Goal: Complete application form: Complete application form

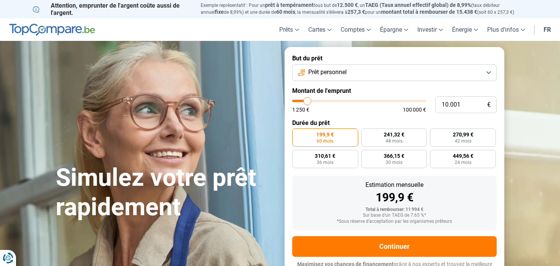
click at [436, 75] on button "Prêt personnel" at bounding box center [394, 72] width 205 height 17
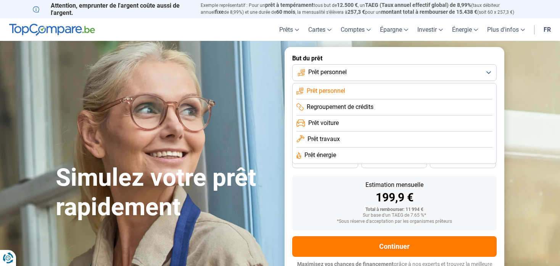
click at [365, 107] on span "Regroupement de crédits" at bounding box center [340, 107] width 67 height 8
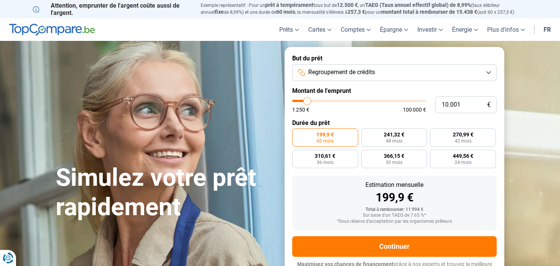
scroll to position [10, 0]
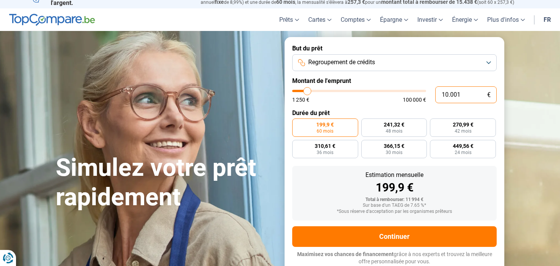
drag, startPoint x: 474, startPoint y: 97, endPoint x: 419, endPoint y: 90, distance: 54.6
click at [420, 93] on div "10.001 € 1 250 € 100 000 €" at bounding box center [394, 94] width 205 height 17
type input "10000"
radio input "true"
type input "6"
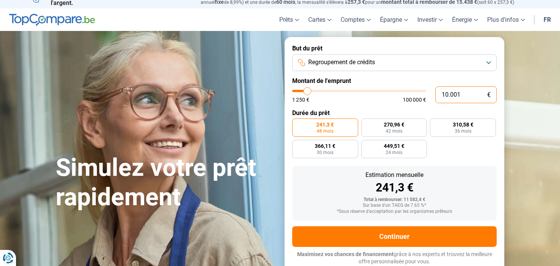
type input "1250"
type input "65"
type input "1250"
type input "650"
type input "1250"
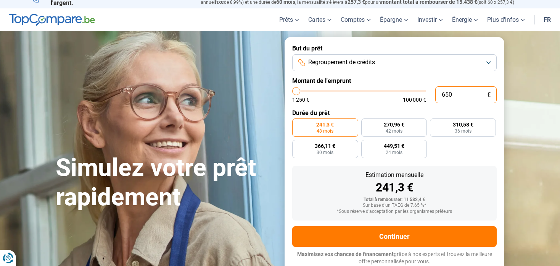
type input "6.500"
type input "6500"
type input "65.000"
type input "65000"
radio input "false"
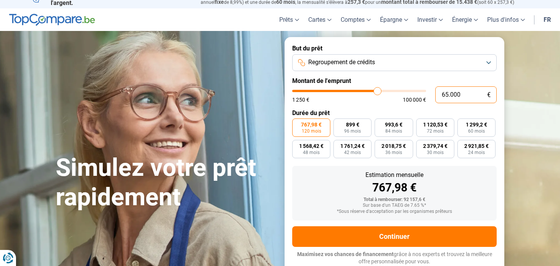
click at [467, 94] on input "65.000" at bounding box center [465, 94] width 61 height 17
click at [472, 98] on input "65.000" at bounding box center [465, 94] width 61 height 17
click at [472, 94] on input "65.000" at bounding box center [465, 94] width 61 height 17
drag, startPoint x: 472, startPoint y: 94, endPoint x: 427, endPoint y: 95, distance: 44.7
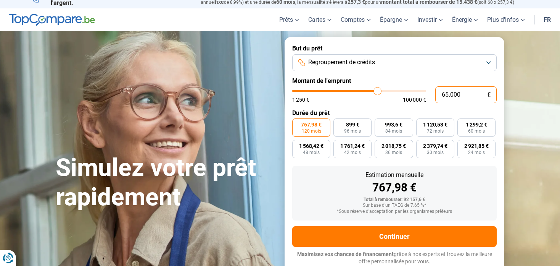
click at [426, 95] on div "65.000 € 1 250 € 100 000 €" at bounding box center [394, 94] width 205 height 17
type input "7"
type input "1250"
type input "75"
type input "1250"
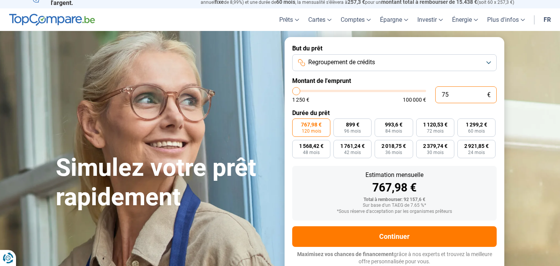
type input "750"
type input "1250"
type input "7.500"
type input "7500"
type input "75.000"
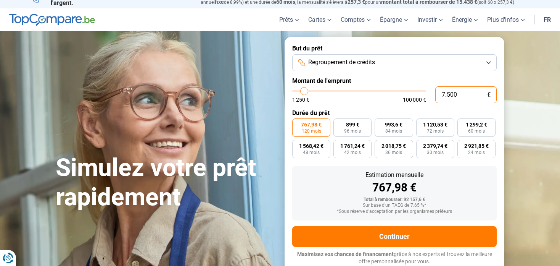
type input "75000"
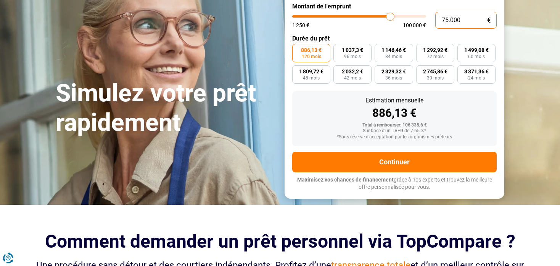
scroll to position [86, 0]
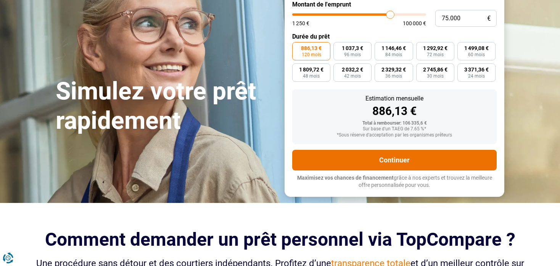
click at [398, 159] on button "Continuer" at bounding box center [394, 160] width 205 height 21
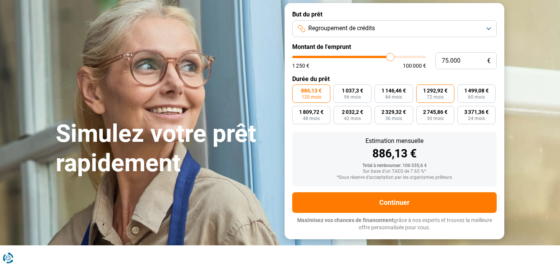
scroll to position [0, 0]
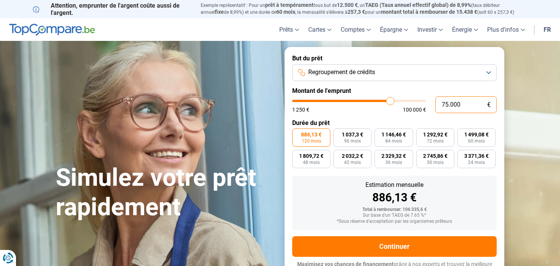
drag, startPoint x: 470, startPoint y: 104, endPoint x: 405, endPoint y: 97, distance: 65.7
click at [404, 101] on div "75.000 € 1 250 € 100 000 €" at bounding box center [394, 104] width 205 height 17
type input "6"
type input "1250"
type input "65"
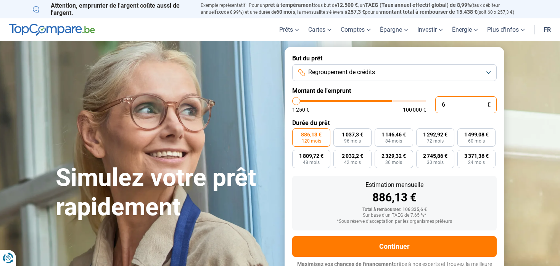
type input "1250"
type input "650"
type input "1250"
type input "6.500"
type input "6500"
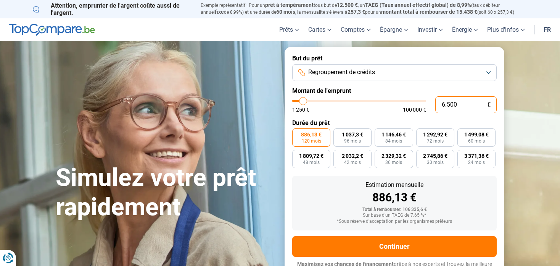
type input "65.000"
type input "65000"
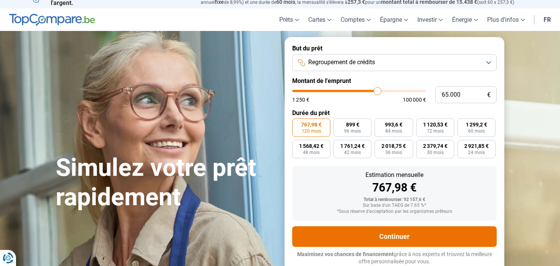
click at [412, 234] on button "Continuer" at bounding box center [394, 236] width 205 height 21
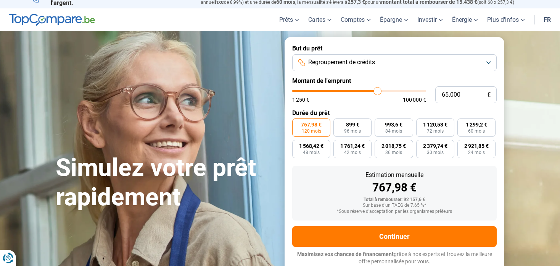
drag, startPoint x: 412, startPoint y: 234, endPoint x: 441, endPoint y: 58, distance: 178.0
click at [441, 58] on button "Regroupement de crédits" at bounding box center [394, 62] width 205 height 17
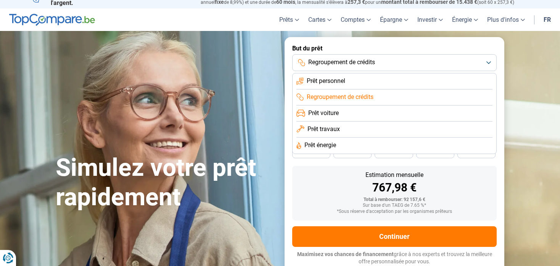
click at [426, 60] on button "Regroupement de crédits" at bounding box center [394, 62] width 205 height 17
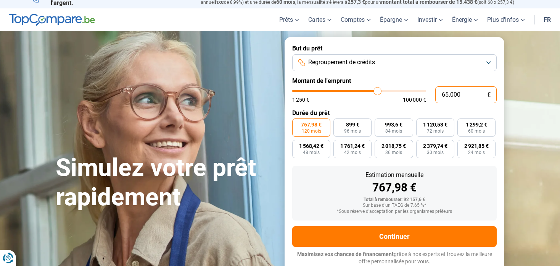
drag, startPoint x: 464, startPoint y: 92, endPoint x: 414, endPoint y: 63, distance: 57.8
click at [414, 67] on form "But du prêt Regroupement de crédits Montant de l'emprunt 65.000 € 1 250 € 100 0…" at bounding box center [395, 154] width 220 height 235
type input "7"
type input "1250"
type input "70"
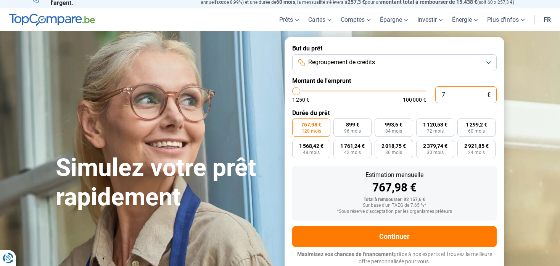
type input "1250"
type input "700"
type input "1250"
type input "7.000"
type input "7000"
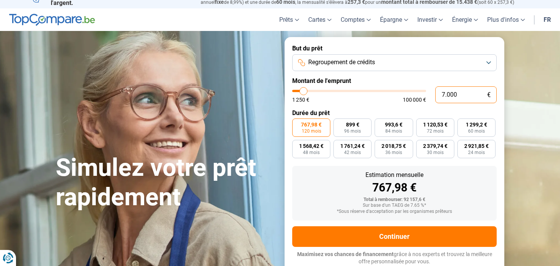
type input "70.000"
type input "70000"
type input "70.000"
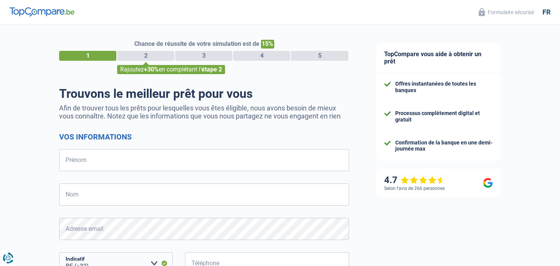
select select "32"
click at [94, 158] on input "Prénom" at bounding box center [204, 160] width 290 height 22
type input "[PERSON_NAME]"
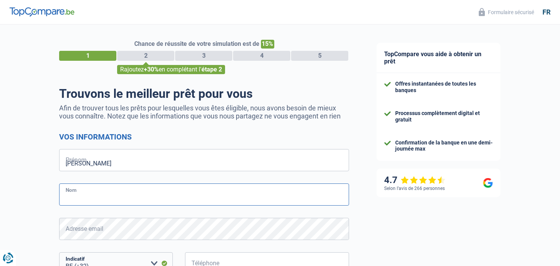
type input "Plas"
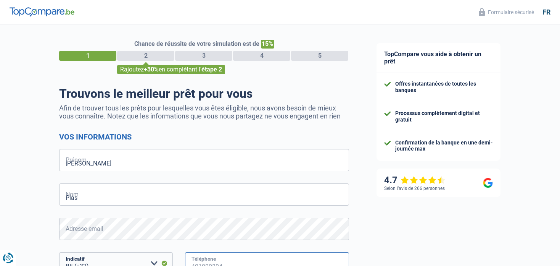
type input "473931855"
select select "32"
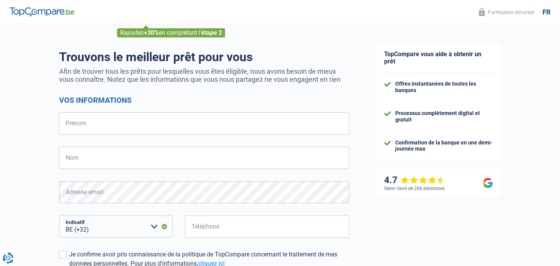
scroll to position [35, 0]
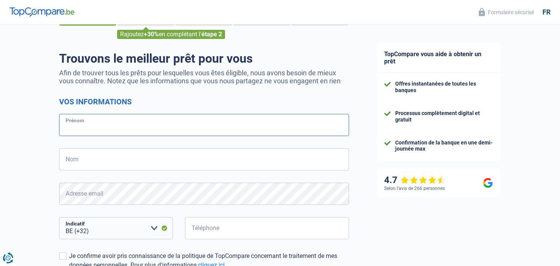
click at [78, 118] on input "Prénom" at bounding box center [204, 125] width 290 height 22
type input "[PERSON_NAME]"
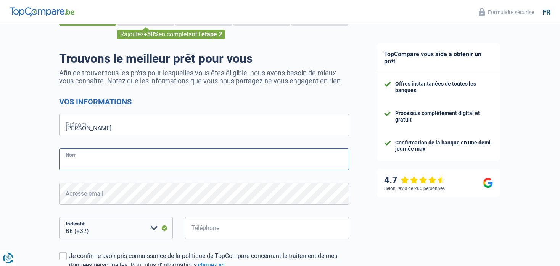
type input "Plas"
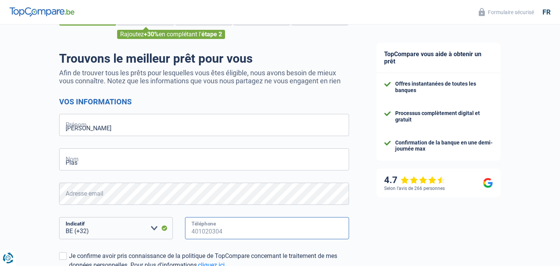
type input "473931855"
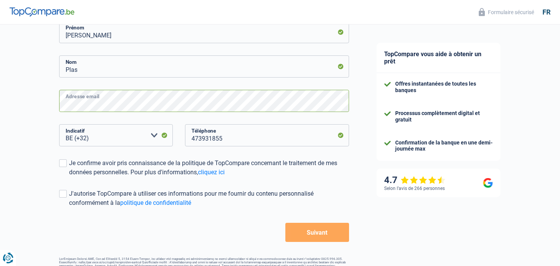
scroll to position [150, 0]
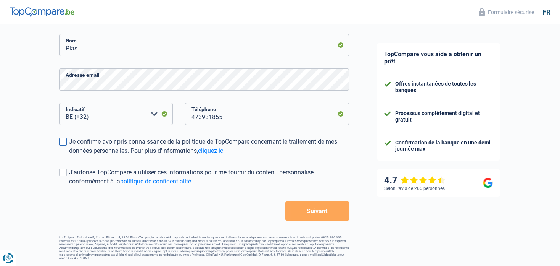
click at [63, 139] on span at bounding box center [63, 142] width 8 height 8
click at [69, 155] on input "Je confirme avoir pris connaissance de la politique de TopCompare concernant le…" at bounding box center [69, 155] width 0 height 0
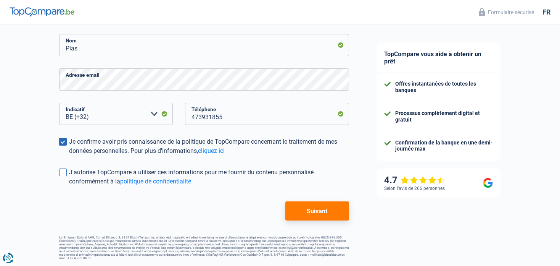
click at [64, 171] on span at bounding box center [63, 172] width 8 height 8
click at [69, 186] on input "J'autorise TopCompare à utiliser ces informations pour me fournir du contenu pe…" at bounding box center [69, 186] width 0 height 0
